Goal: Complete application form: Complete application form

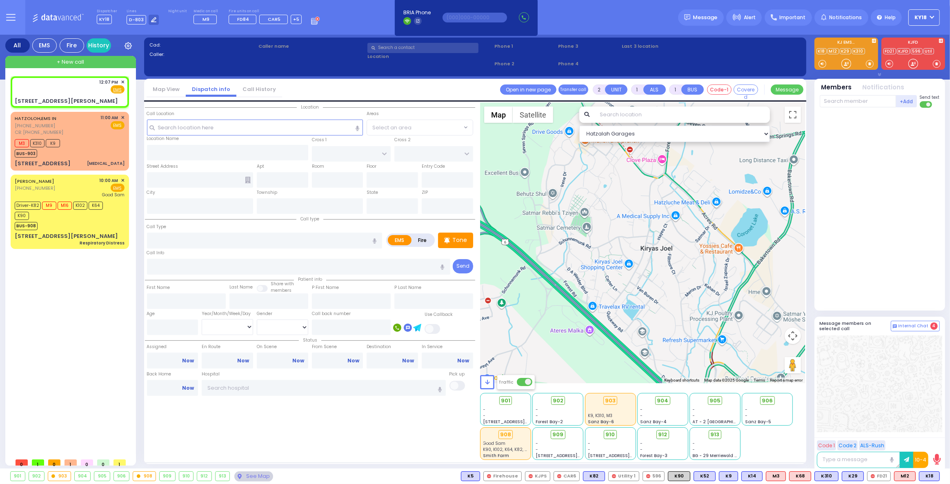
select select
radio input "true"
select select
type input "12:07"
select select "Hatzalah Garages"
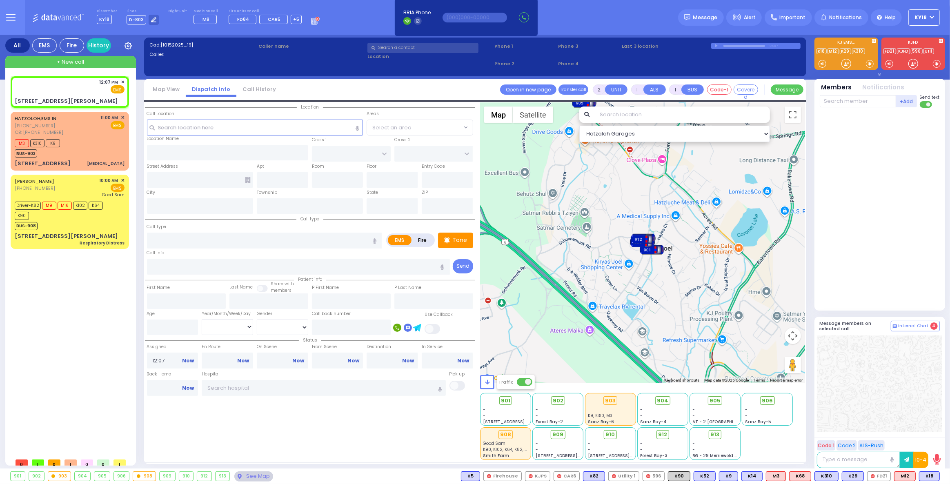
type input "BULL MINE RD"
type input "[STREET_ADDRESS][PERSON_NAME]"
type input "[PERSON_NAME]"
type input "[US_STATE]"
type input "10918"
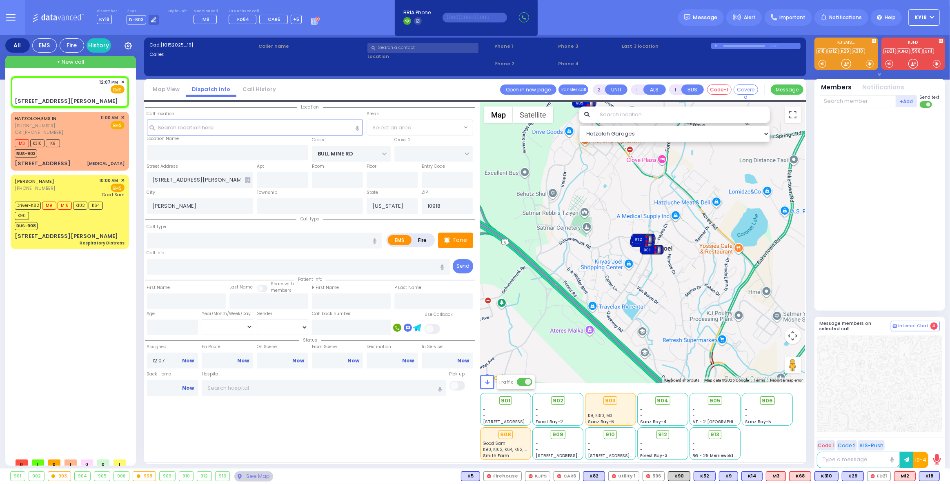
select select "CHESTER"
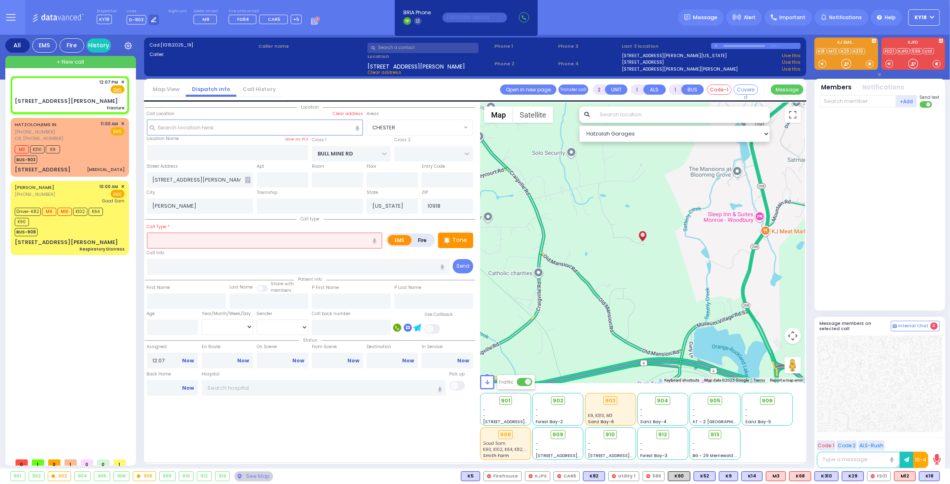
select select
type input "fracrure"
radio input "true"
select select
select select "Hatzalah Garages"
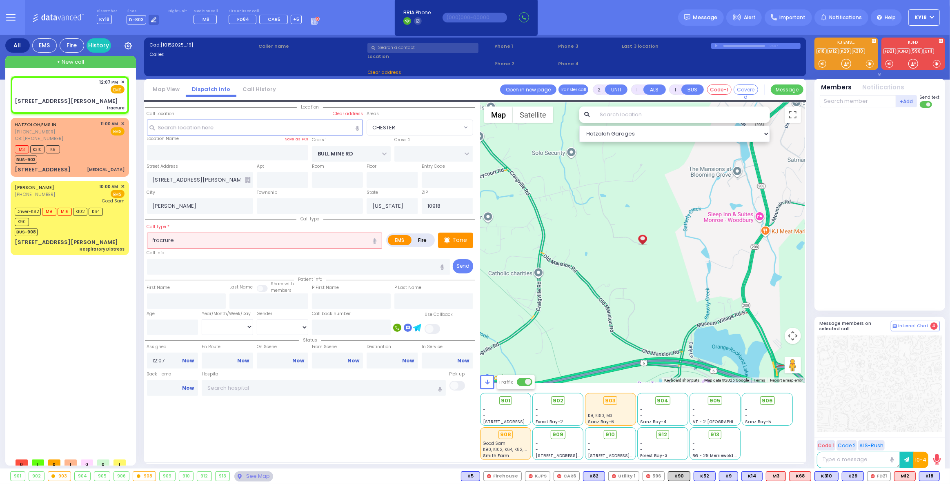
select select "CHESTER"
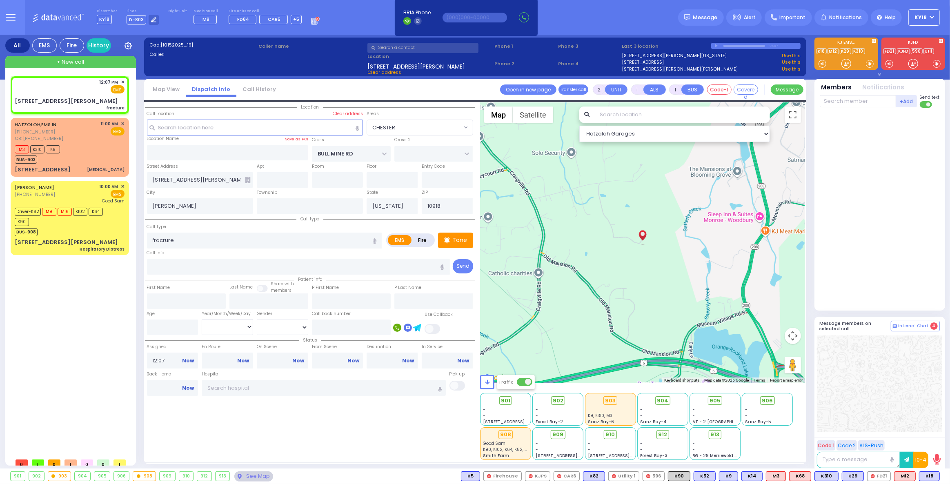
select select
type input "fracture"
radio input "true"
select select
select select "Hatzalah Garages"
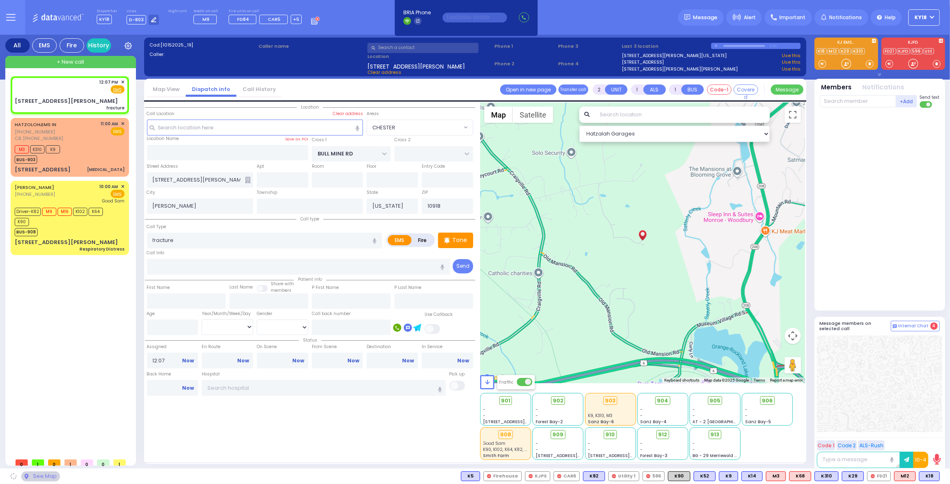
select select "CHESTER"
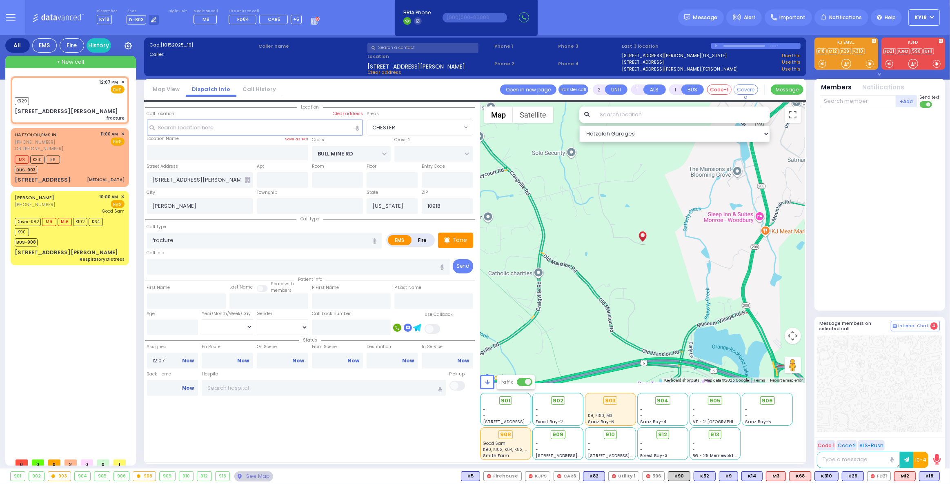
select select
radio input "true"
select select
type input "12:08"
select select "Hatzalah Garages"
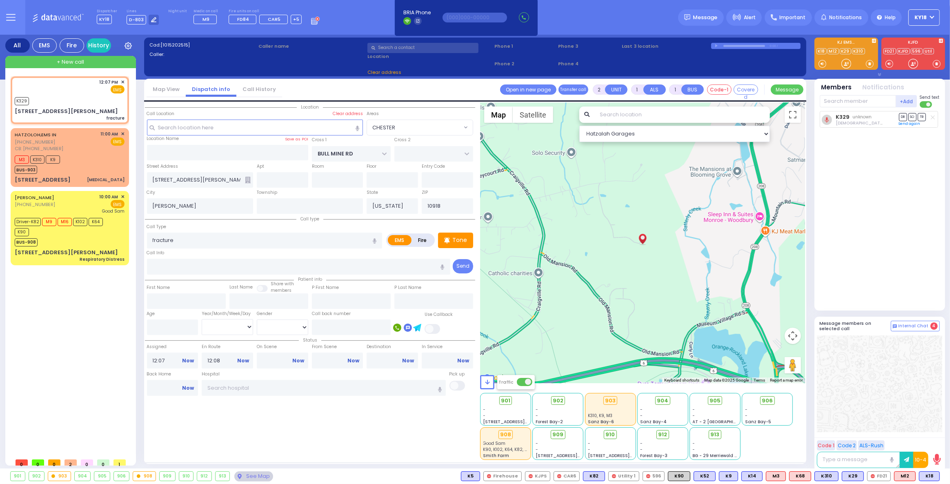
select select "CHESTER"
select select
radio input "true"
select select
select select "Hatzalah Garages"
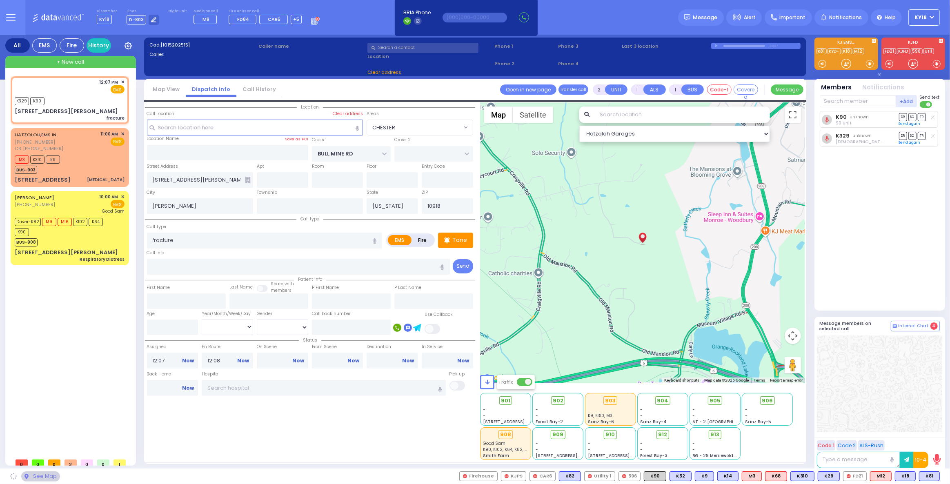
select select "CHESTER"
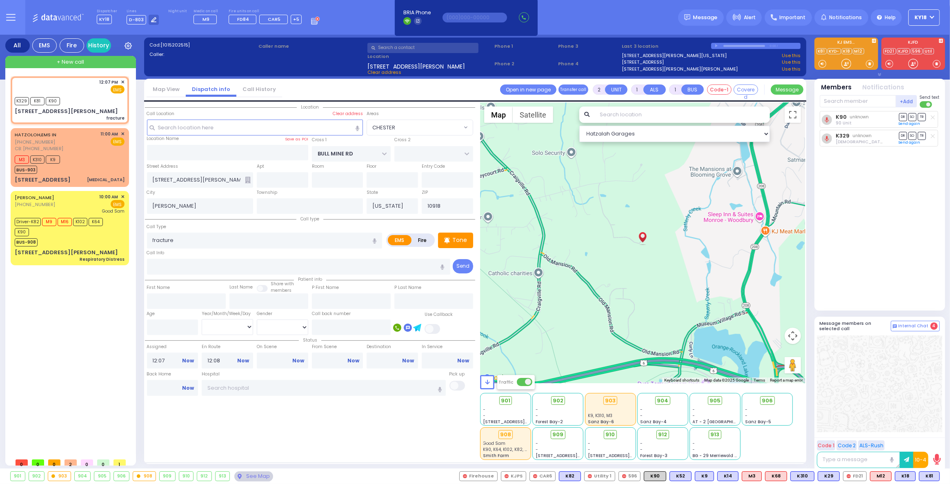
select select
radio input "true"
select select
select select "Hatzalah Garages"
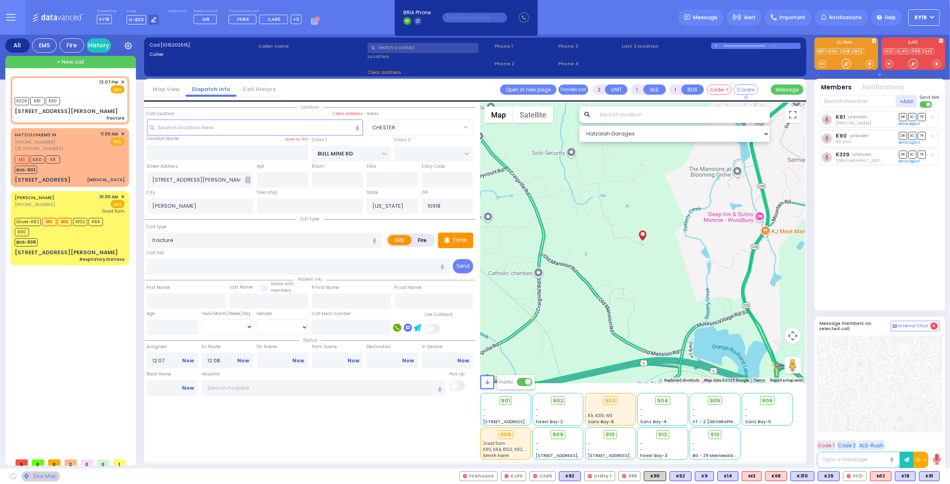
select select "CHESTER"
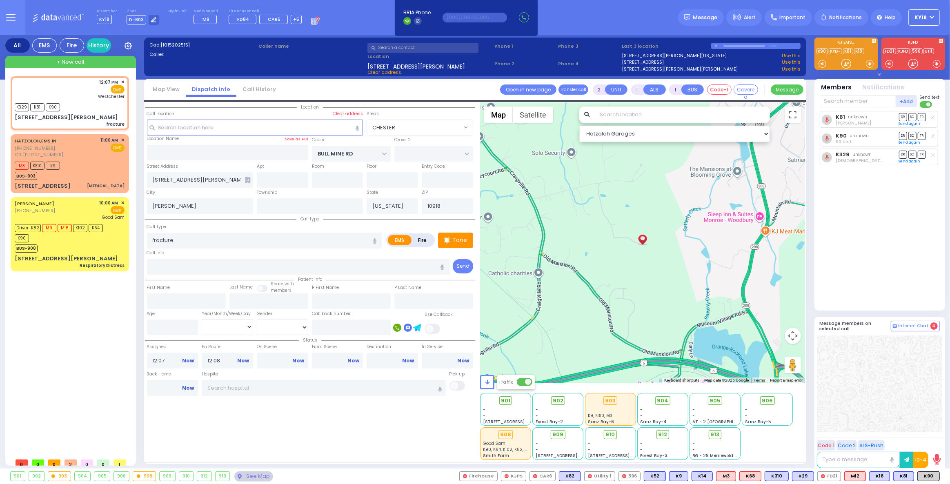
select select
radio input "true"
select select
type input "[GEOGRAPHIC_DATA]-[PERSON_NAME][GEOGRAPHIC_DATA]"
select select "Hatzalah Garages"
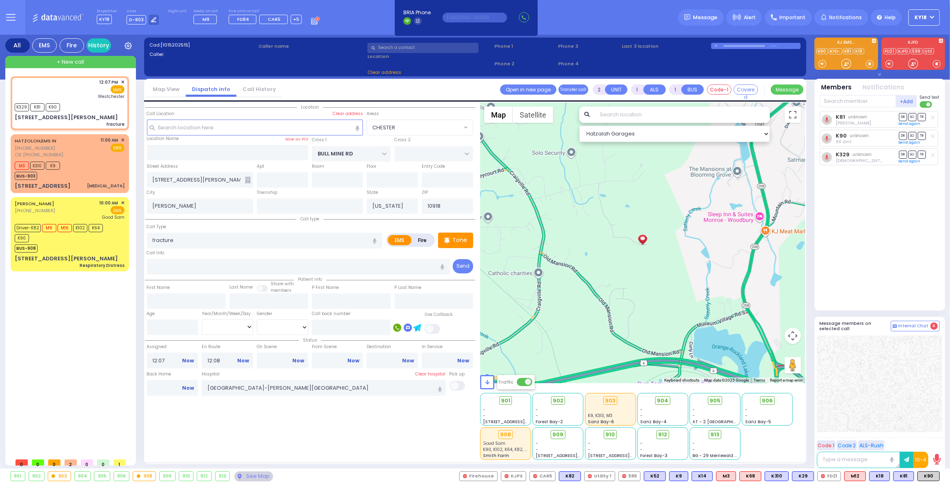
select select "CHESTER"
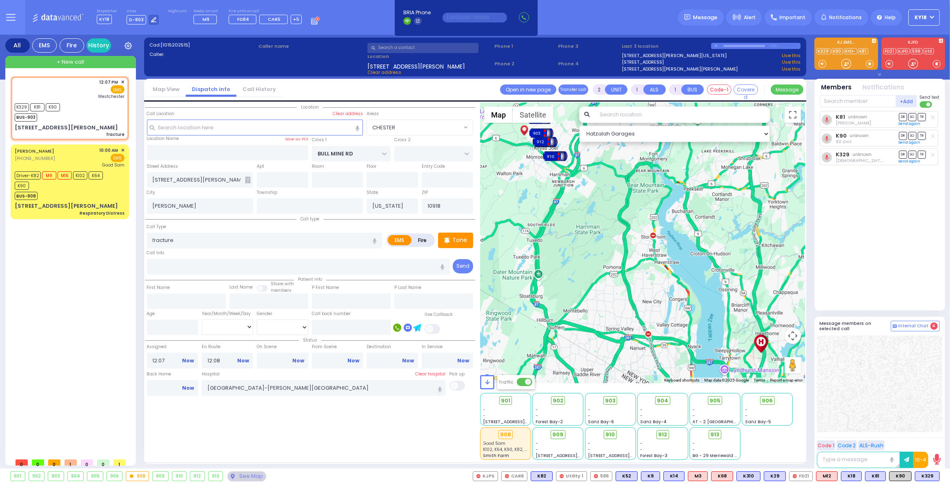
select select
radio input "true"
select select
select select "Hatzalah Garages"
select select "CHESTER"
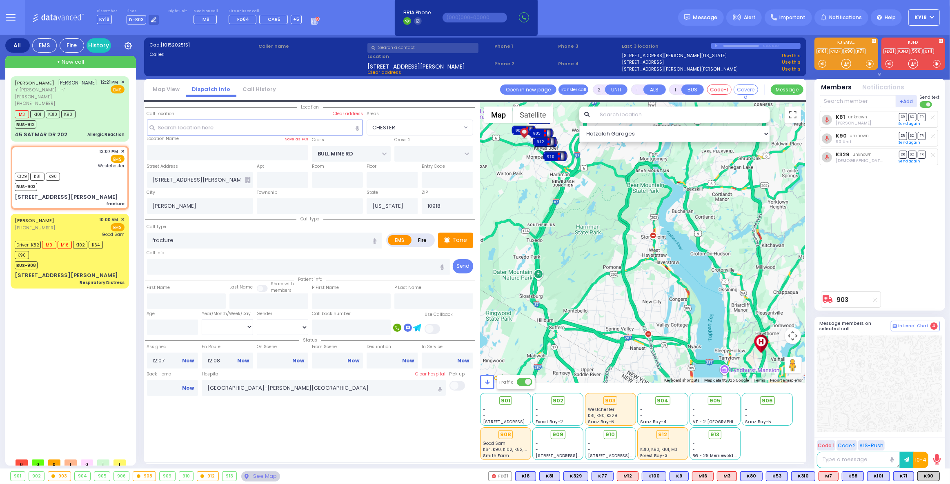
type input "6"
select select
radio input "true"
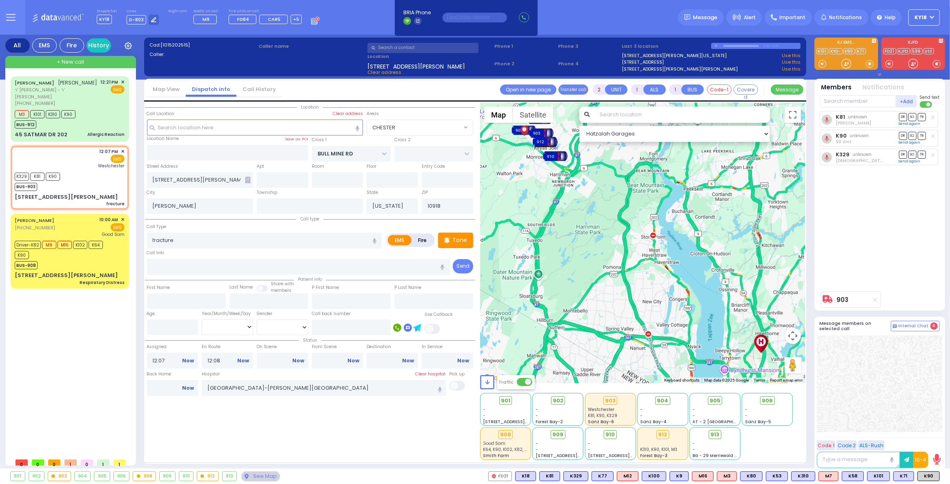
type input "Unknown"
select select "Year"
select select "Hatzalah Garages"
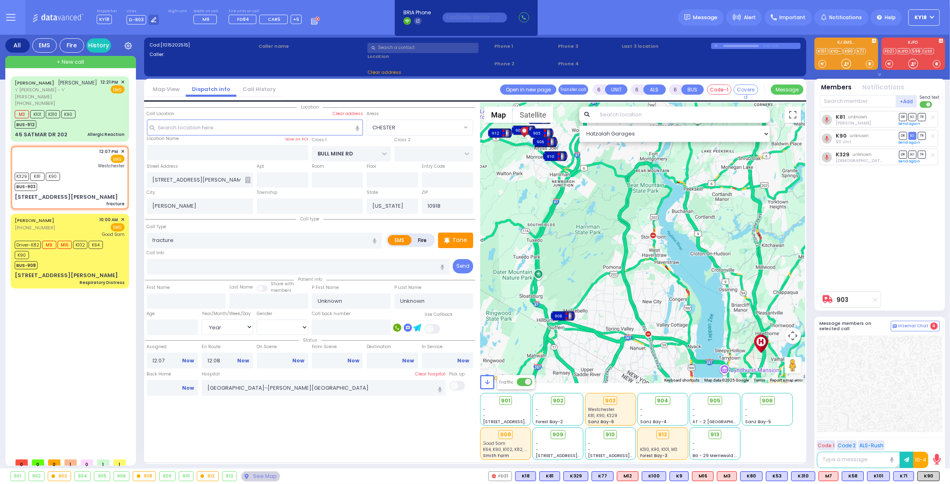
select select "CHESTER"
